Goal: Transaction & Acquisition: Obtain resource

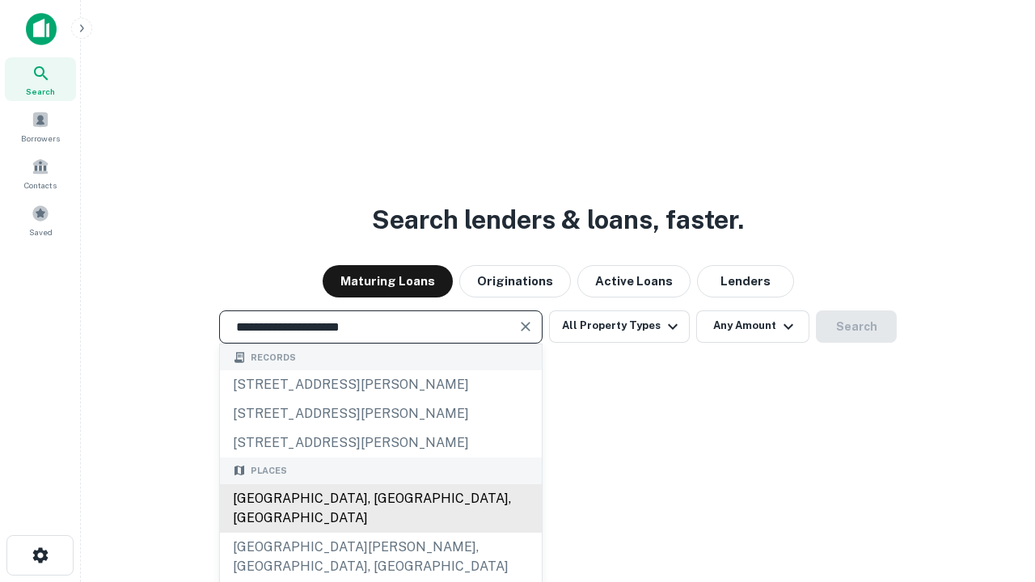
click at [380, 533] on div "[GEOGRAPHIC_DATA], [GEOGRAPHIC_DATA], [GEOGRAPHIC_DATA]" at bounding box center [381, 508] width 322 height 49
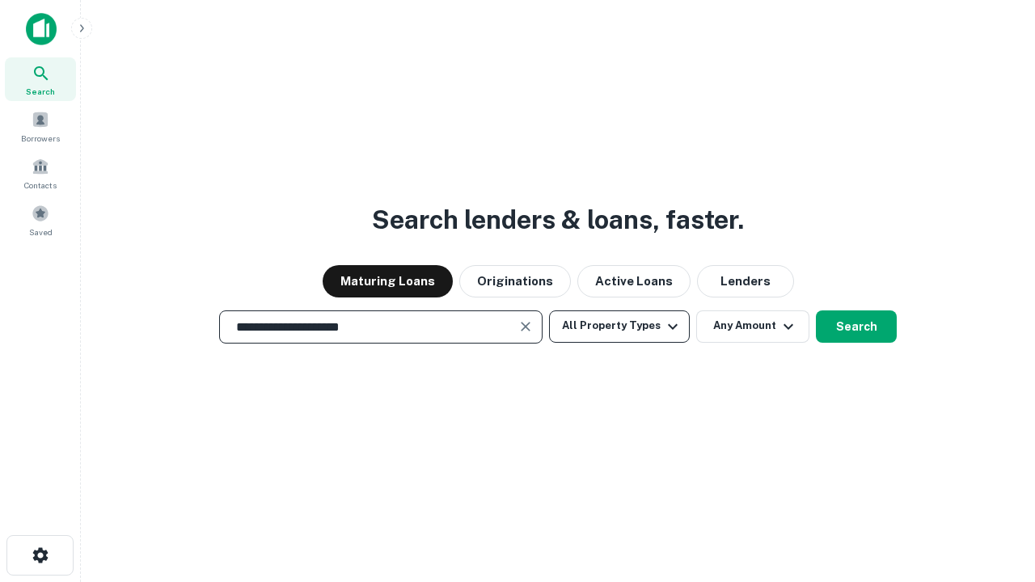
type input "**********"
click at [619, 326] on button "All Property Types" at bounding box center [619, 327] width 141 height 32
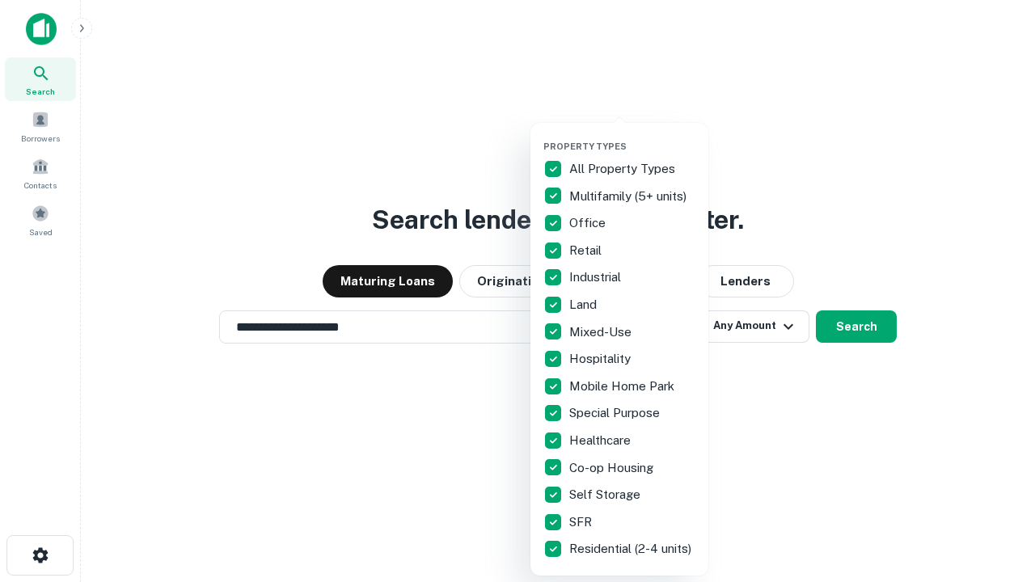
click at [632, 136] on button "button" at bounding box center [632, 136] width 178 height 1
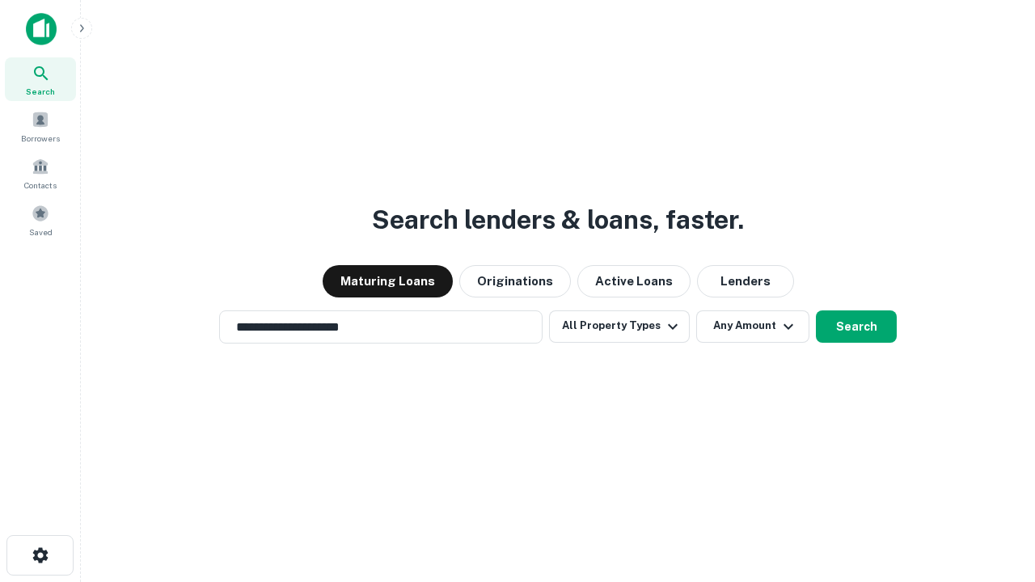
scroll to position [10, 195]
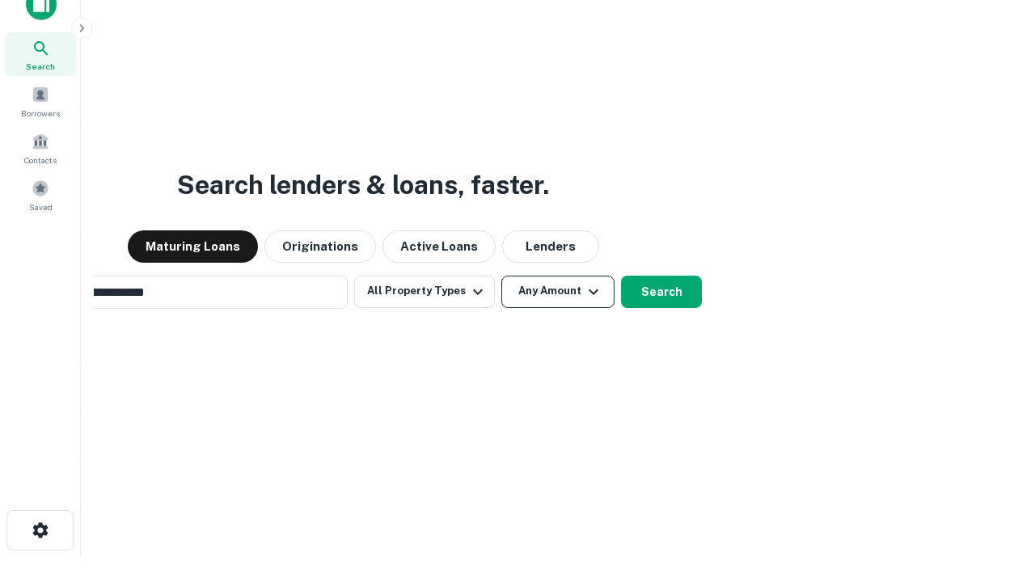
click at [501, 276] on button "Any Amount" at bounding box center [557, 292] width 113 height 32
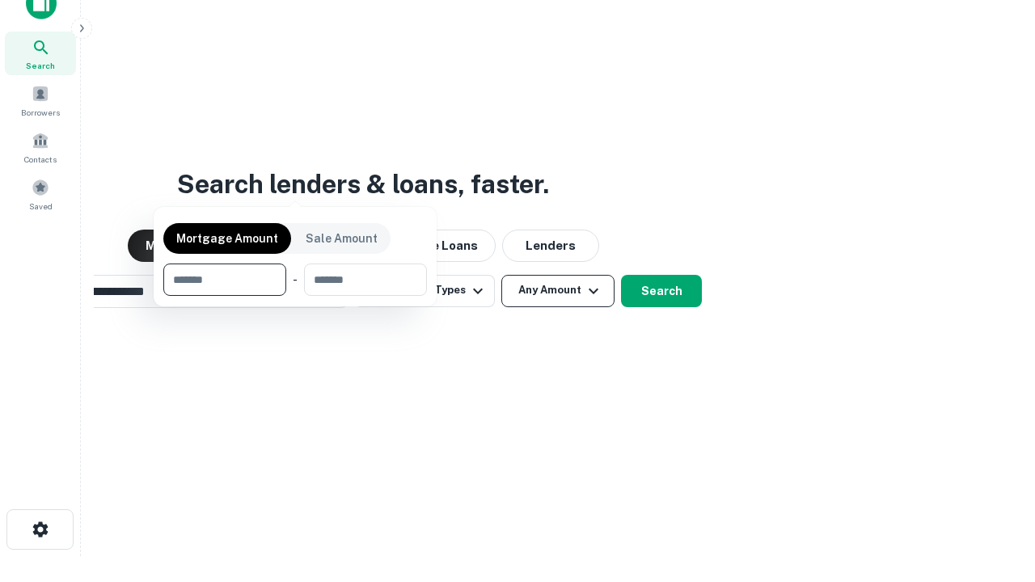
scroll to position [116, 458]
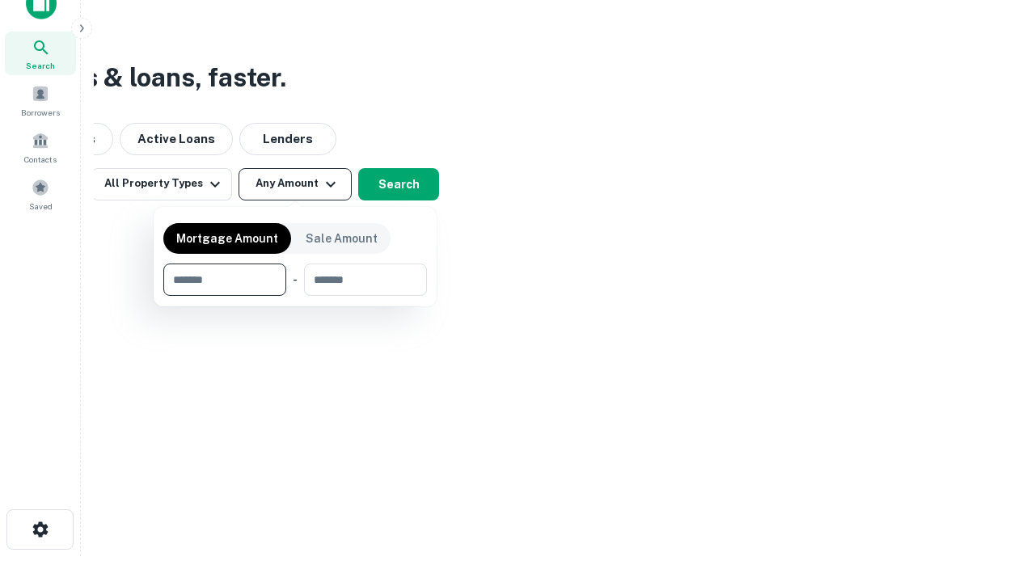
type input "*******"
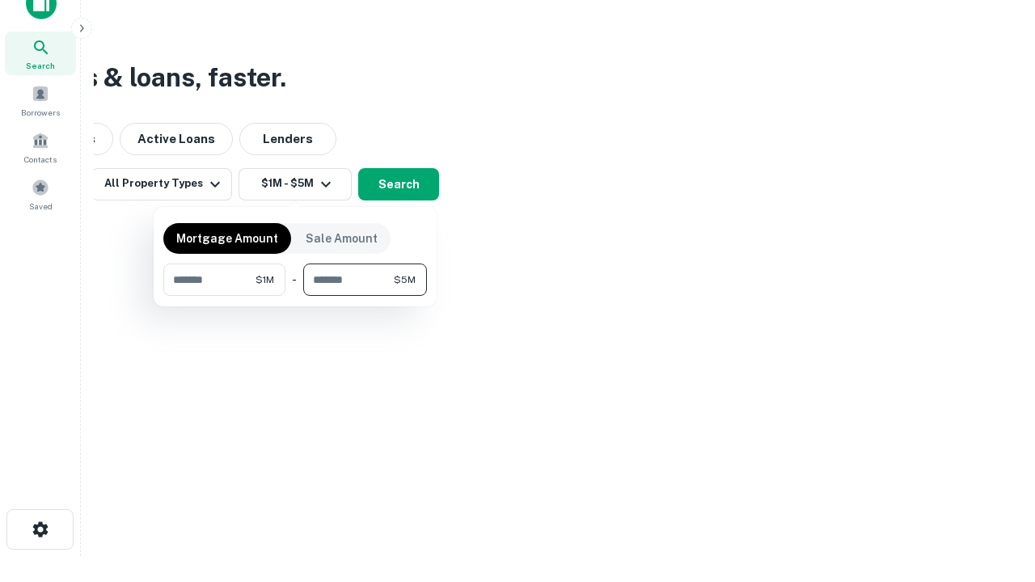
type input "*******"
click at [295, 296] on button "button" at bounding box center [295, 296] width 264 height 1
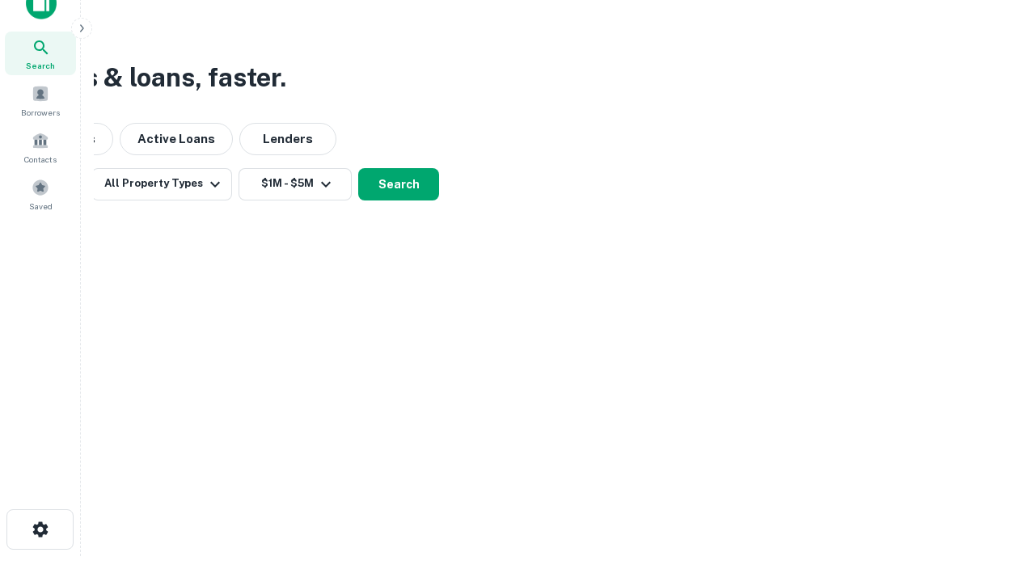
scroll to position [10, 298]
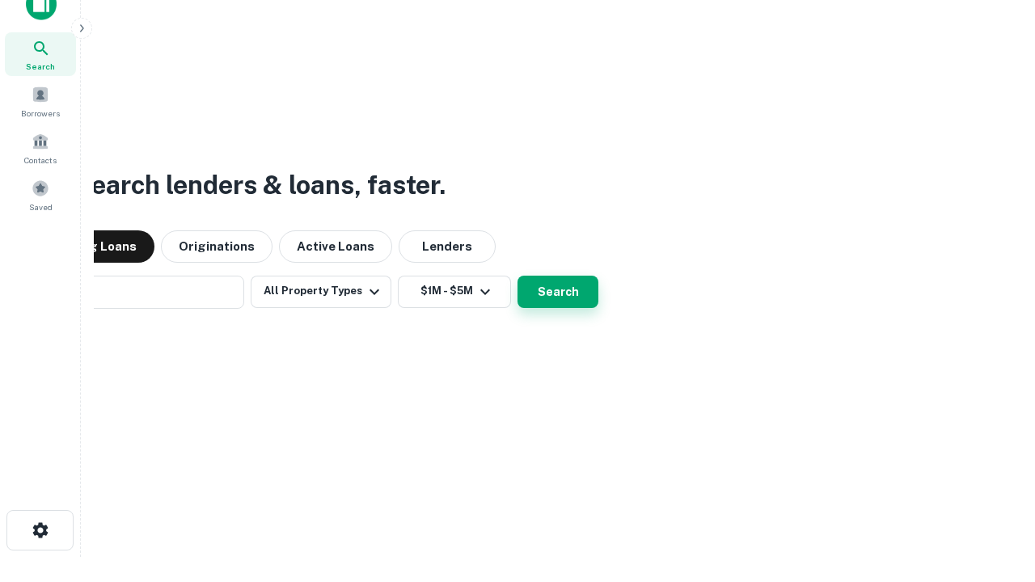
click at [518, 276] on button "Search" at bounding box center [558, 292] width 81 height 32
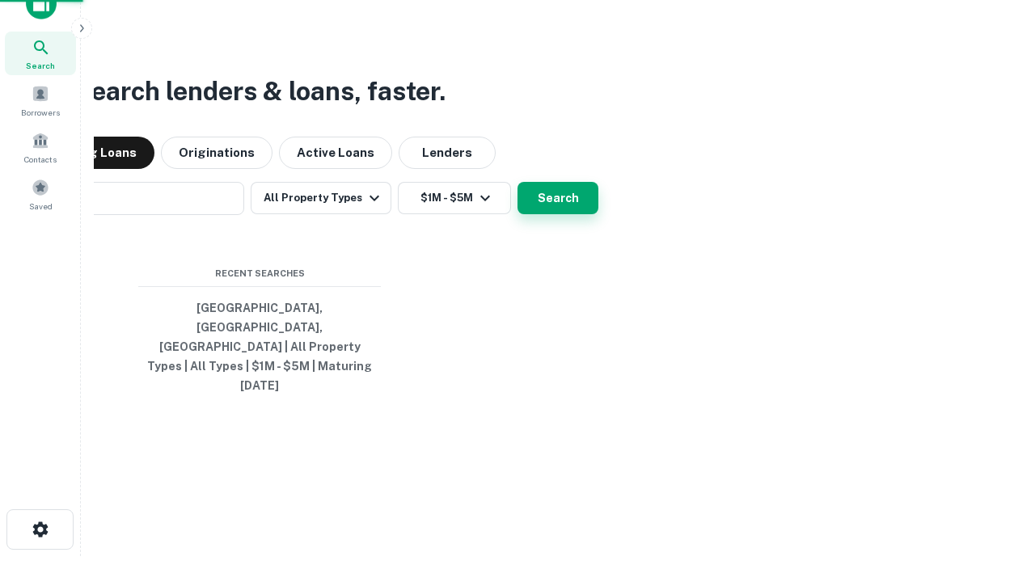
scroll to position [43, 458]
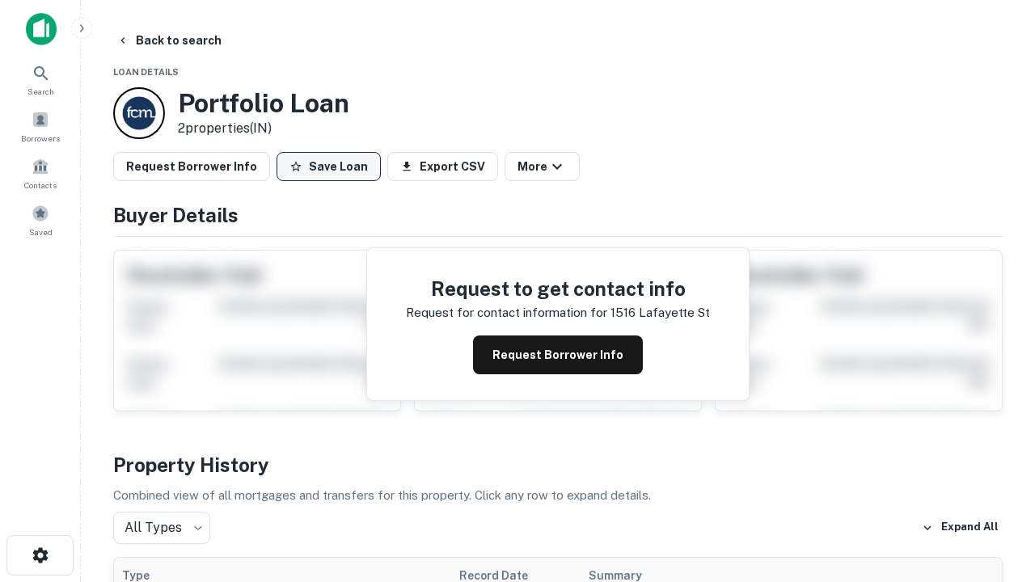
click at [328, 167] on button "Save Loan" at bounding box center [329, 166] width 104 height 29
click at [332, 167] on button "Save Loan" at bounding box center [329, 166] width 104 height 29
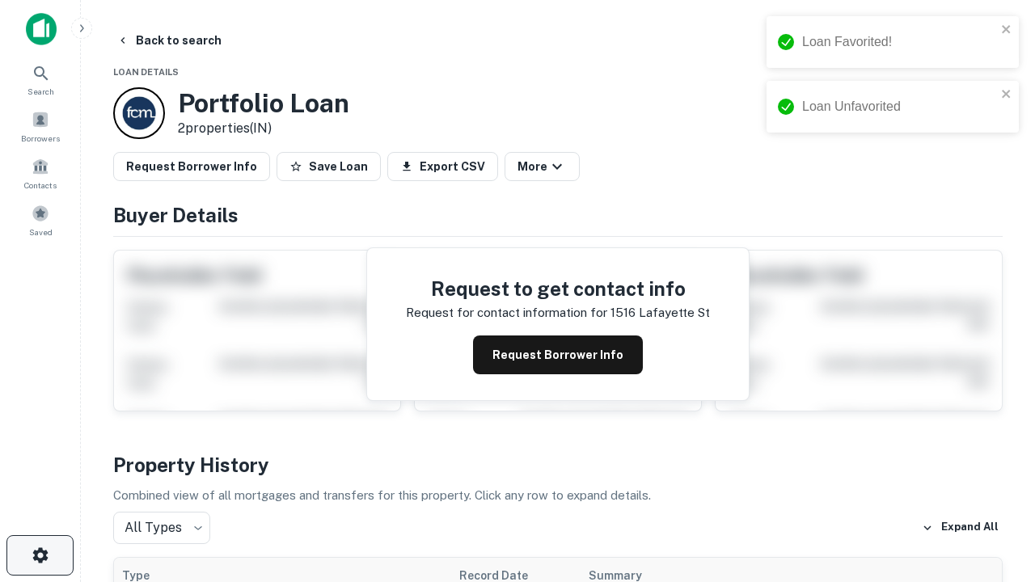
click at [40, 556] on icon "button" at bounding box center [40, 555] width 19 height 19
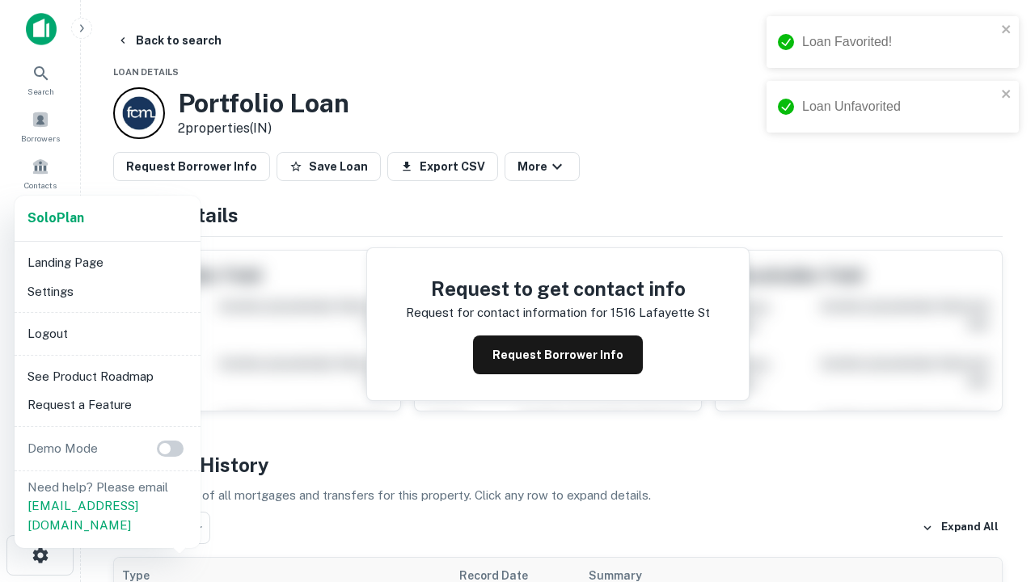
click at [107, 333] on li "Logout" at bounding box center [107, 333] width 173 height 29
